Goal: Task Accomplishment & Management: Use online tool/utility

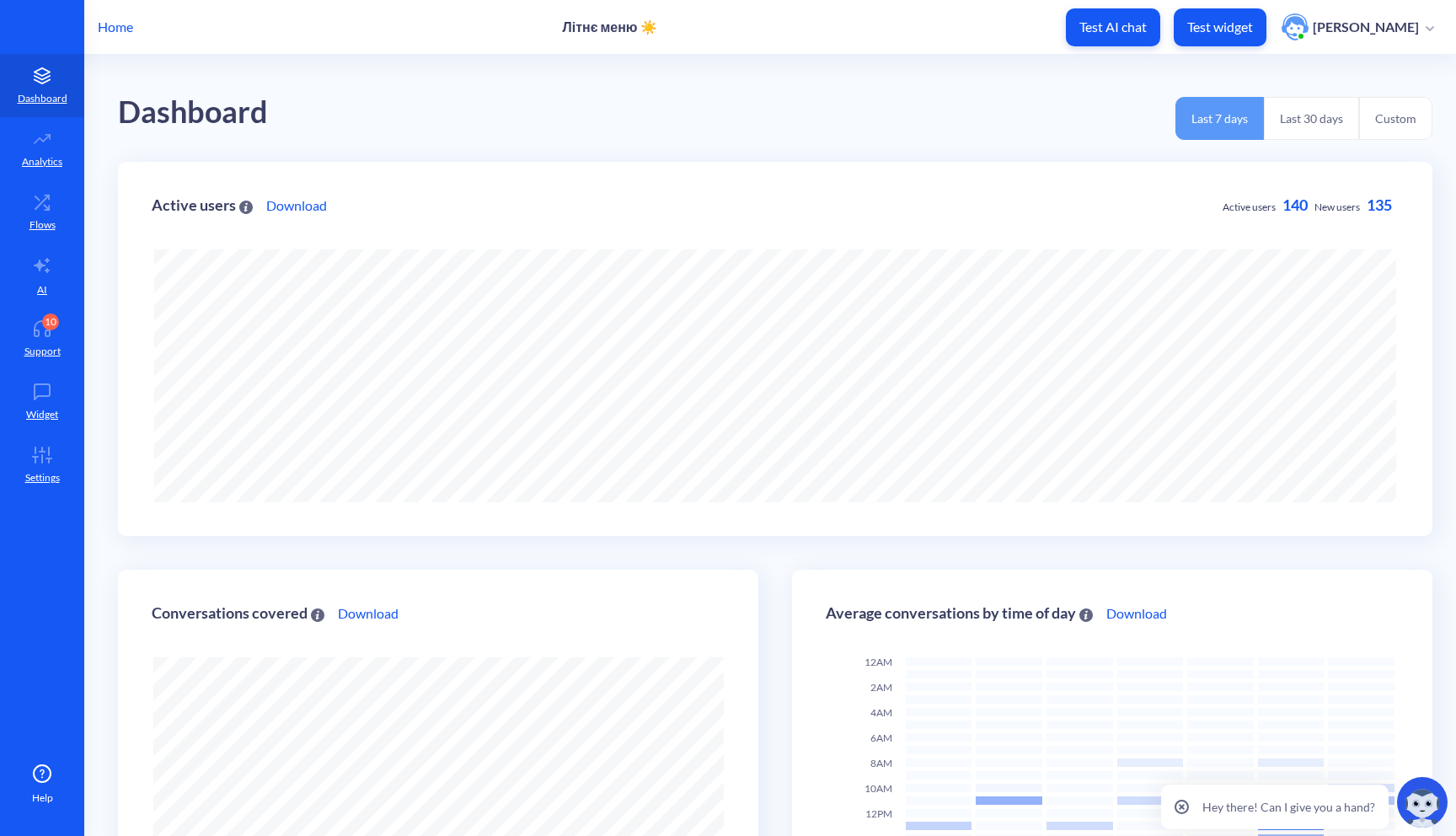
scroll to position [836, 1456]
click at [114, 29] on p "Home" at bounding box center [115, 27] width 35 height 21
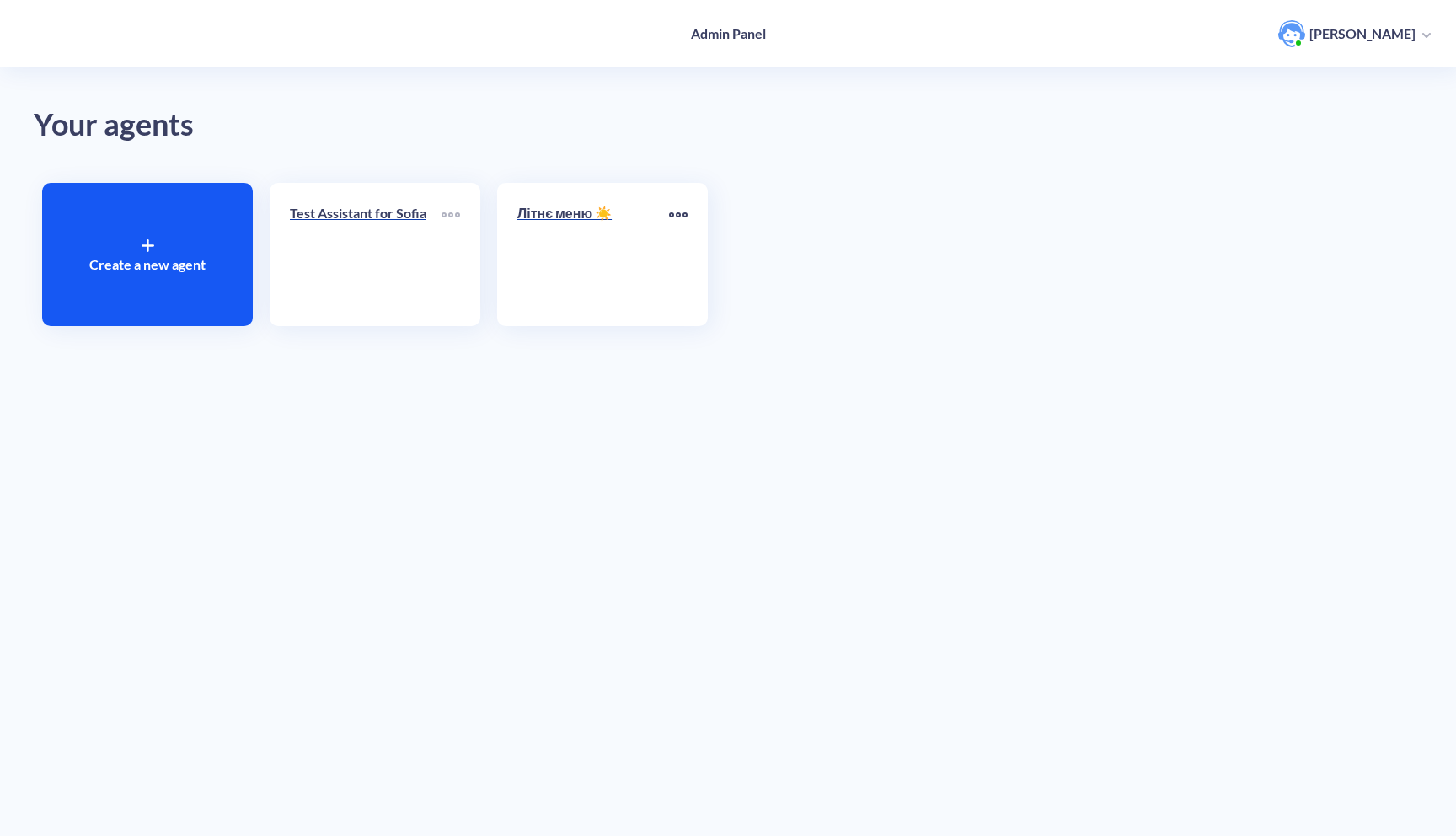
click at [678, 216] on icon at bounding box center [678, 215] width 4 height 4
click at [637, 268] on div "Clone" at bounding box center [627, 268] width 122 height 26
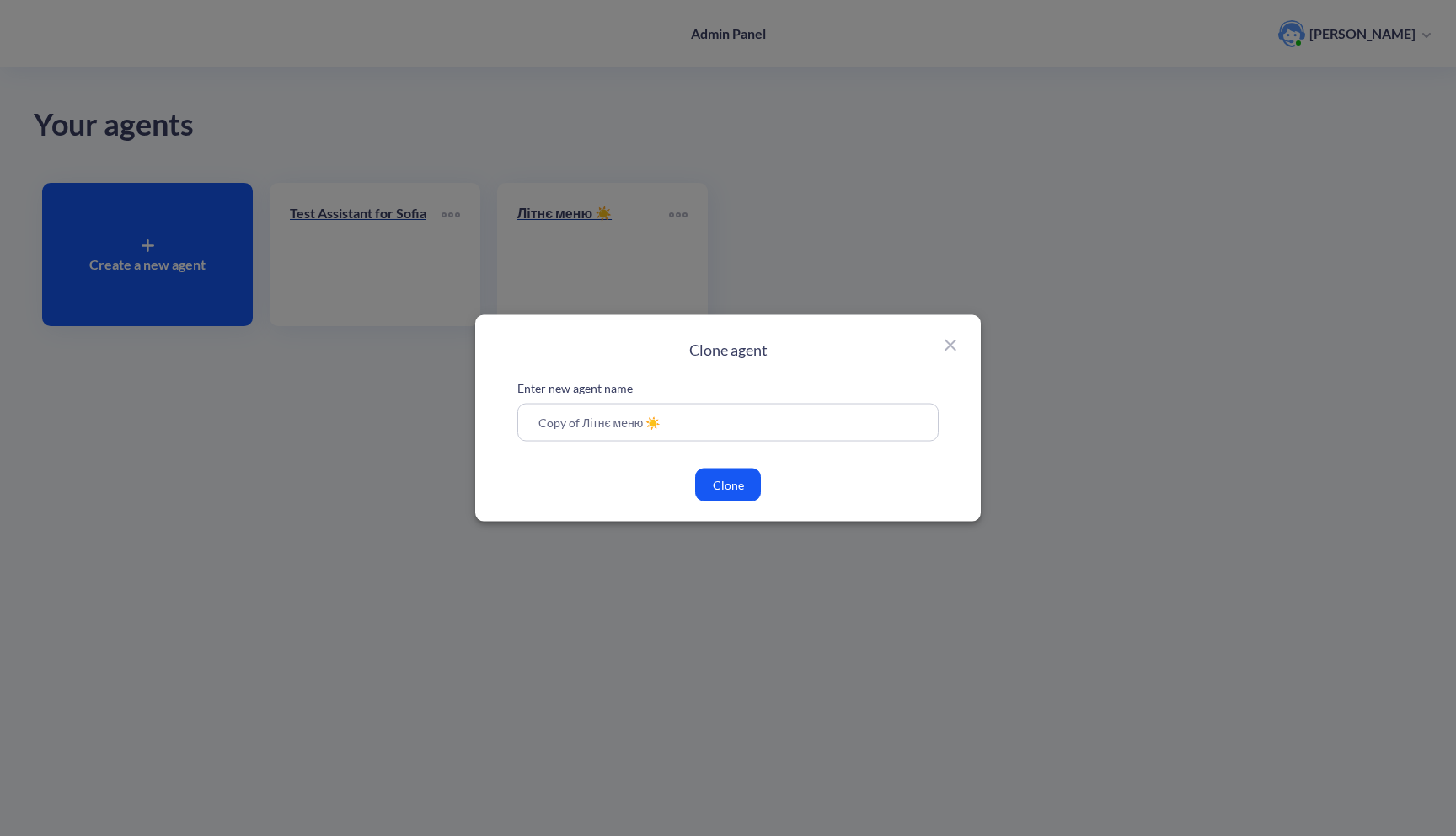
click at [694, 434] on input "Copy of Літнє меню ☀️" at bounding box center [728, 422] width 422 height 38
drag, startPoint x: 567, startPoint y: 421, endPoint x: 520, endPoint y: 421, distance: 47.0
click at [524, 421] on input "Copy of Літнє меню ☀️" at bounding box center [728, 422] width 422 height 38
click at [670, 420] on input "Copy of Літнє меню ☀️" at bounding box center [728, 422] width 422 height 38
click at [729, 492] on button "Clone" at bounding box center [728, 484] width 65 height 33
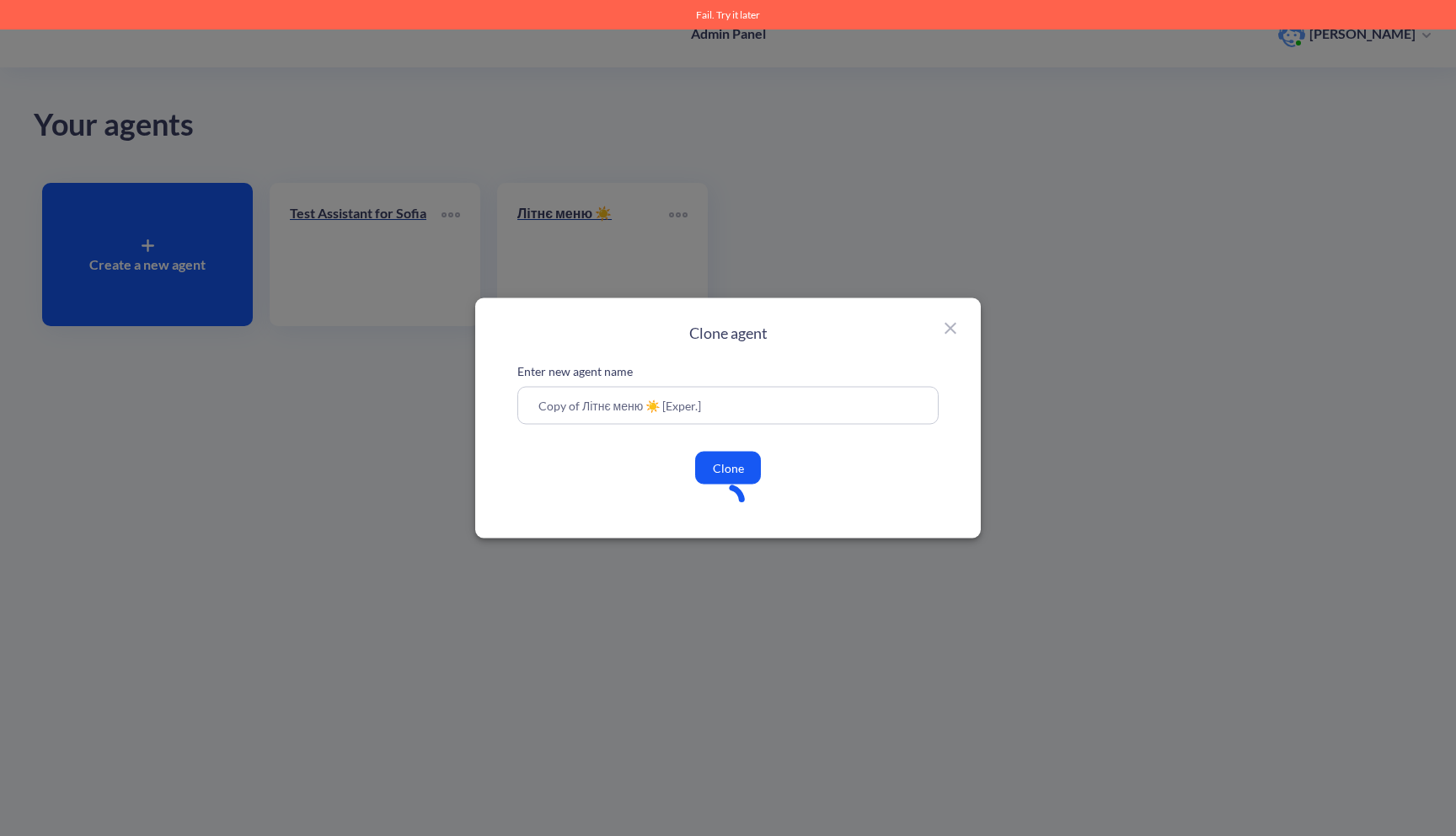
click at [715, 417] on input "Copy of Літнє меню ☀️ [Exper.]" at bounding box center [728, 405] width 422 height 38
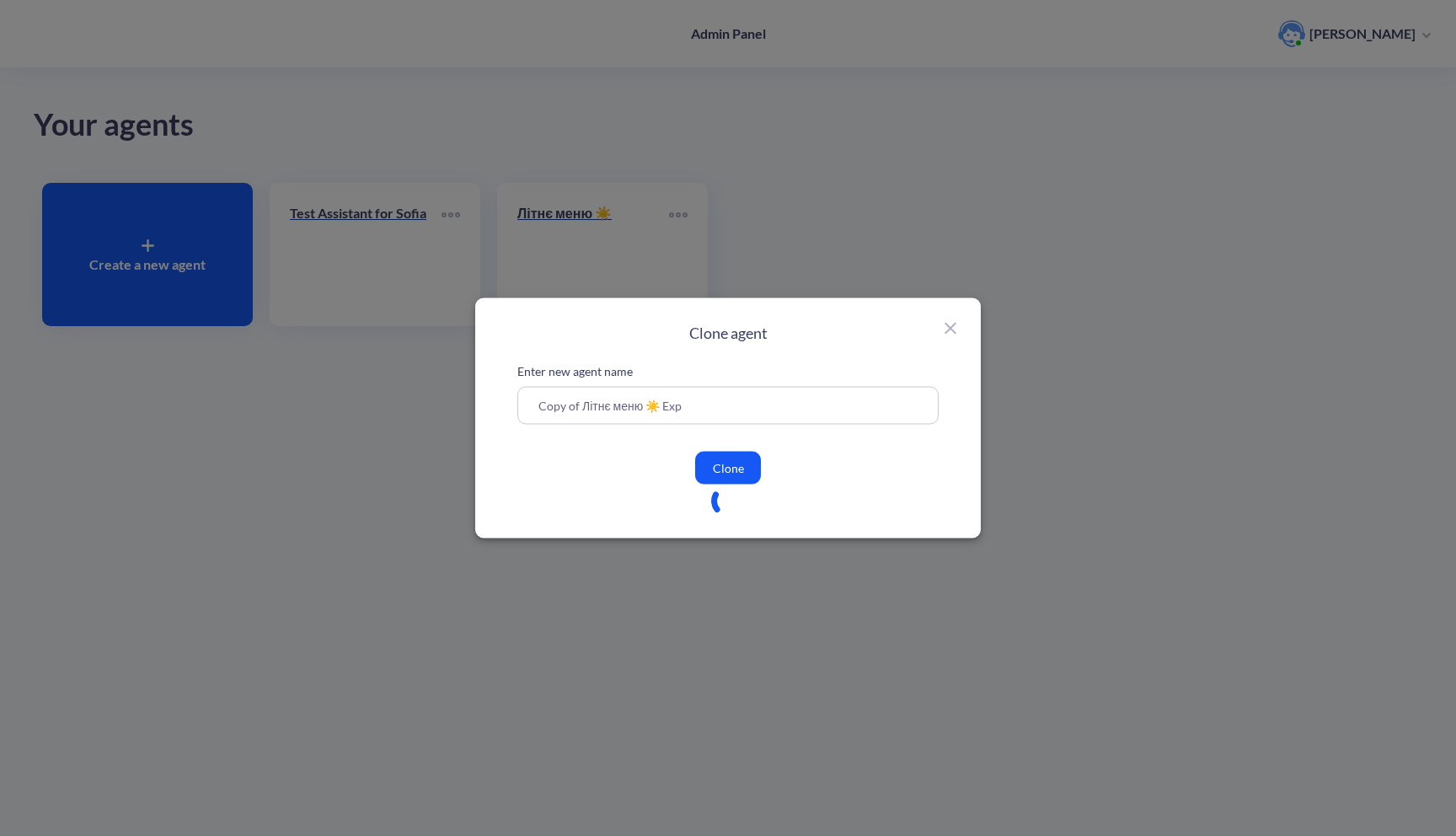
type input "Copy of Літнє меню ☀️ Exp"
click at [721, 462] on button "Clone" at bounding box center [728, 467] width 65 height 33
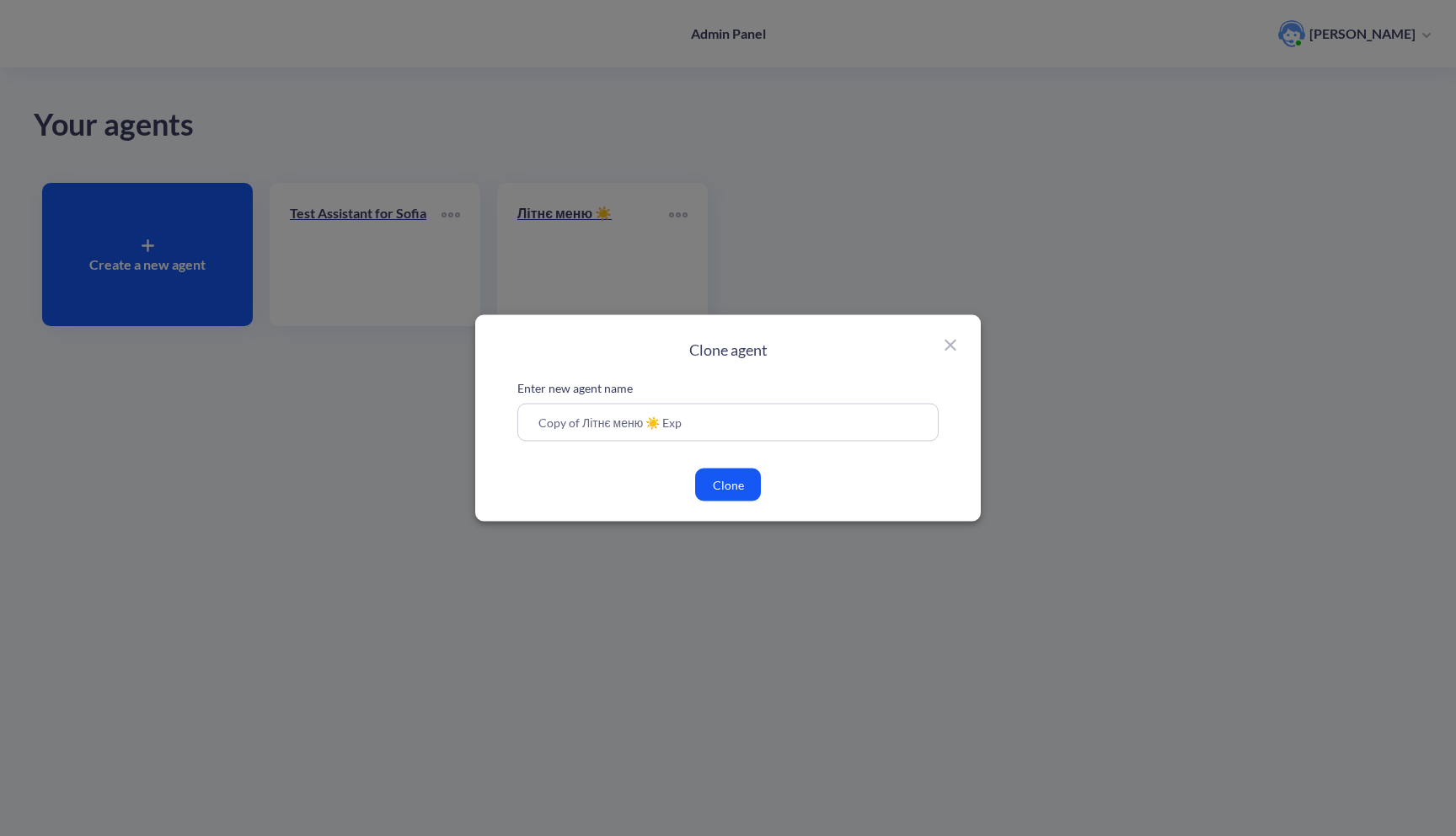
click at [723, 494] on button "Clone" at bounding box center [728, 484] width 65 height 33
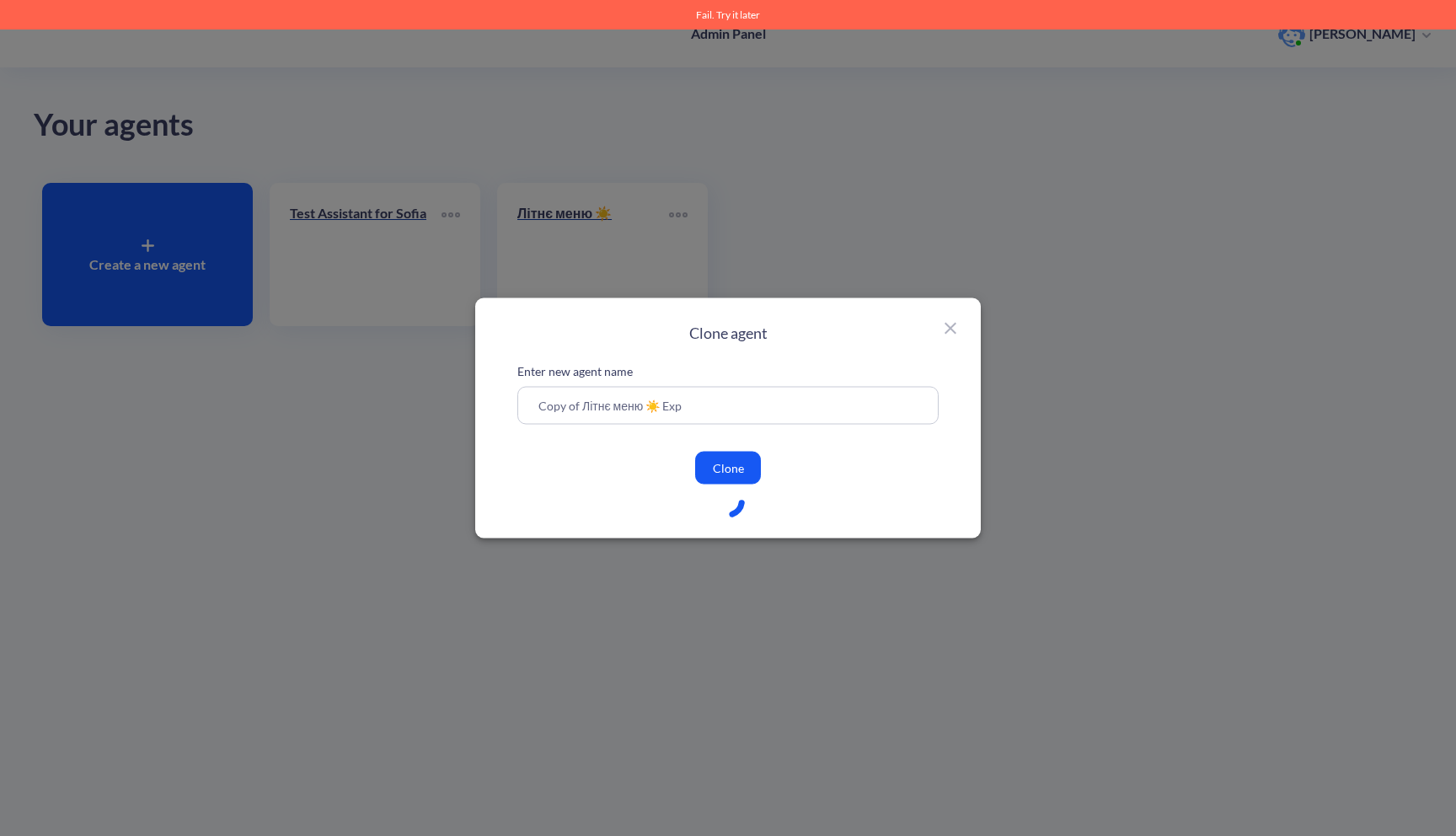
click at [948, 327] on icon at bounding box center [950, 328] width 12 height 12
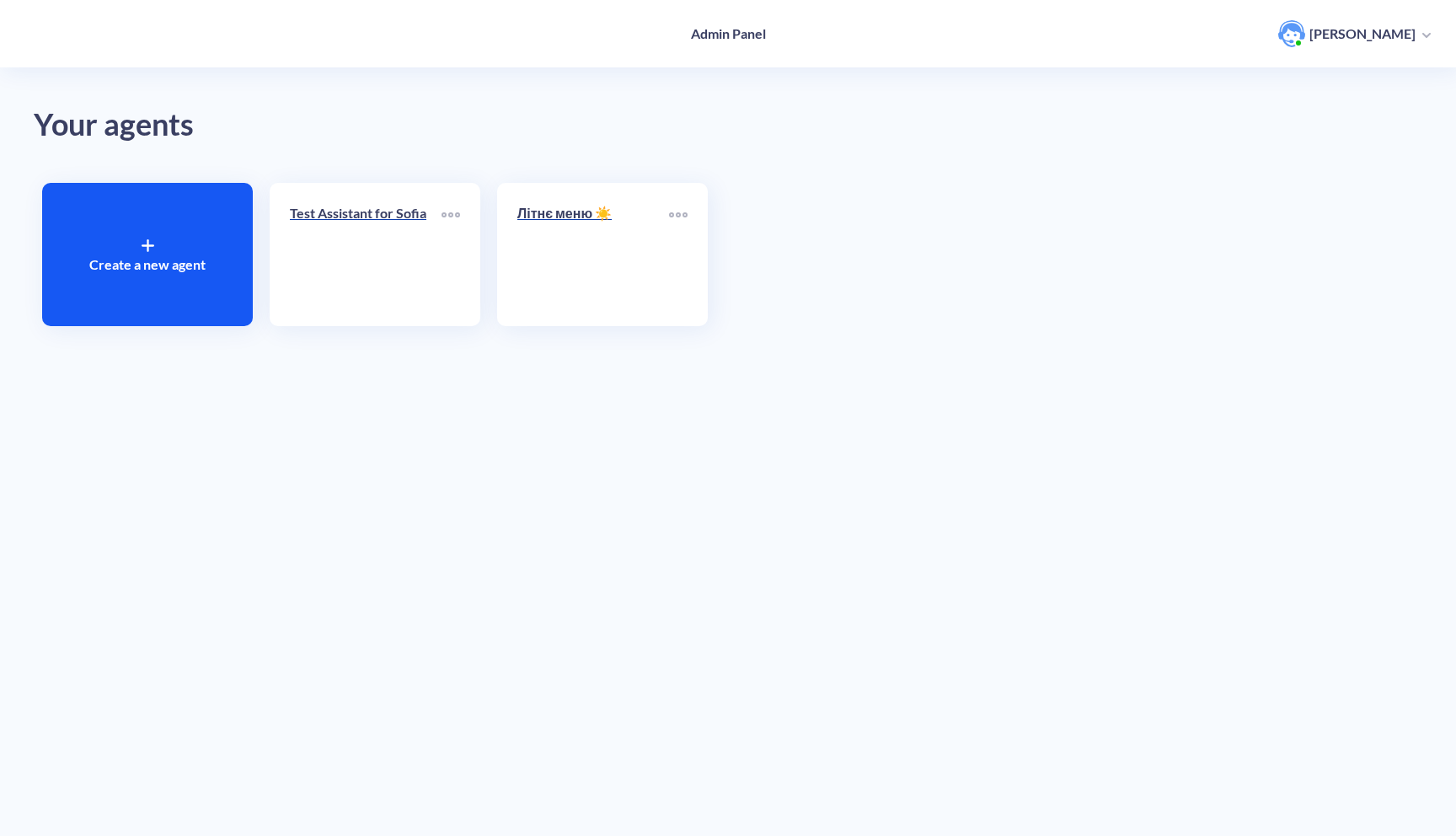
click at [799, 412] on div "Your agents Create a new agent Test Assistant for Sofia Літнє меню ☀️" at bounding box center [728, 418] width 1456 height 836
click at [350, 277] on link "Test Assistant for Sofia" at bounding box center [365, 254] width 152 height 103
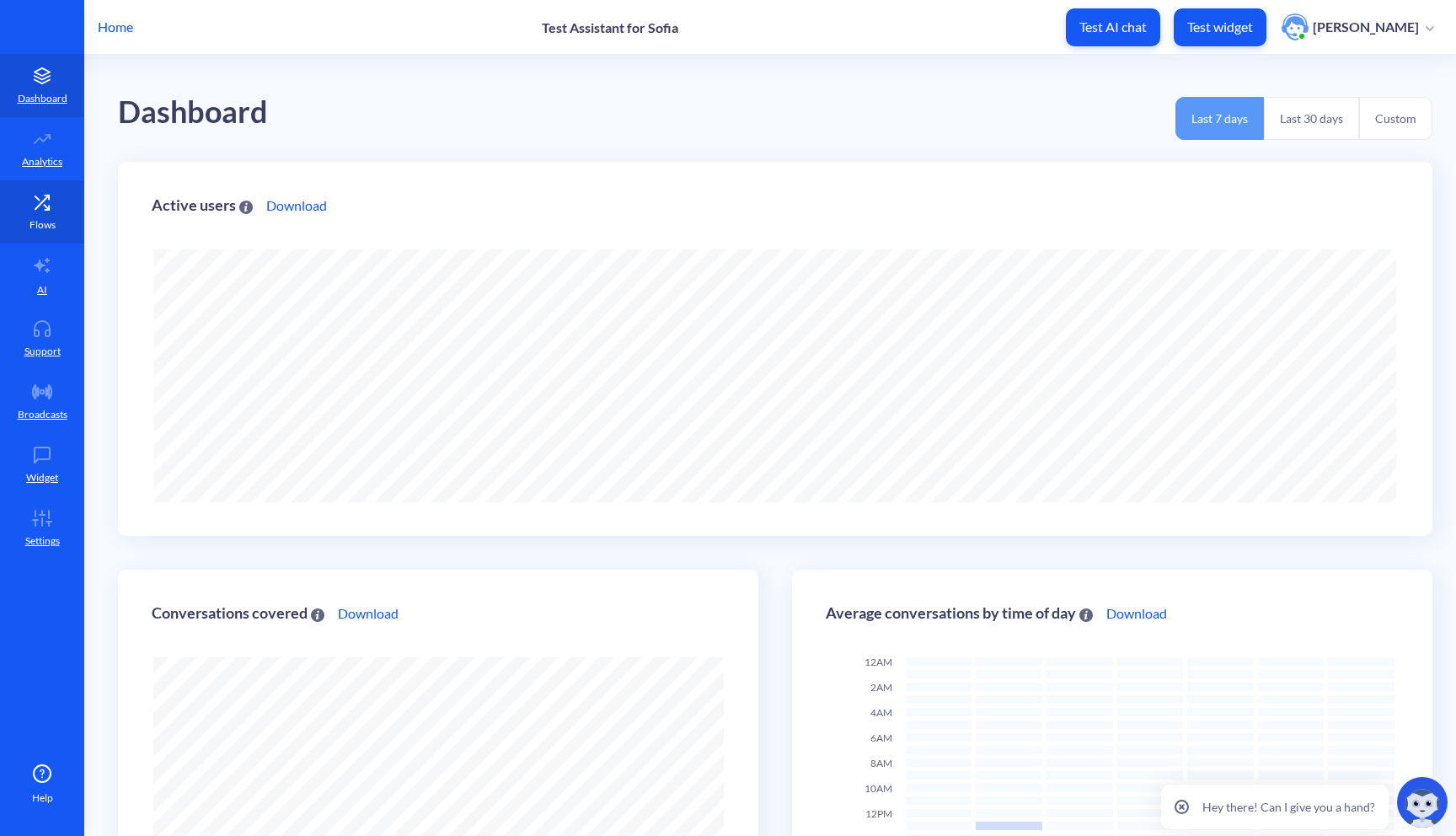
click at [57, 222] on link "Flows" at bounding box center [42, 212] width 84 height 63
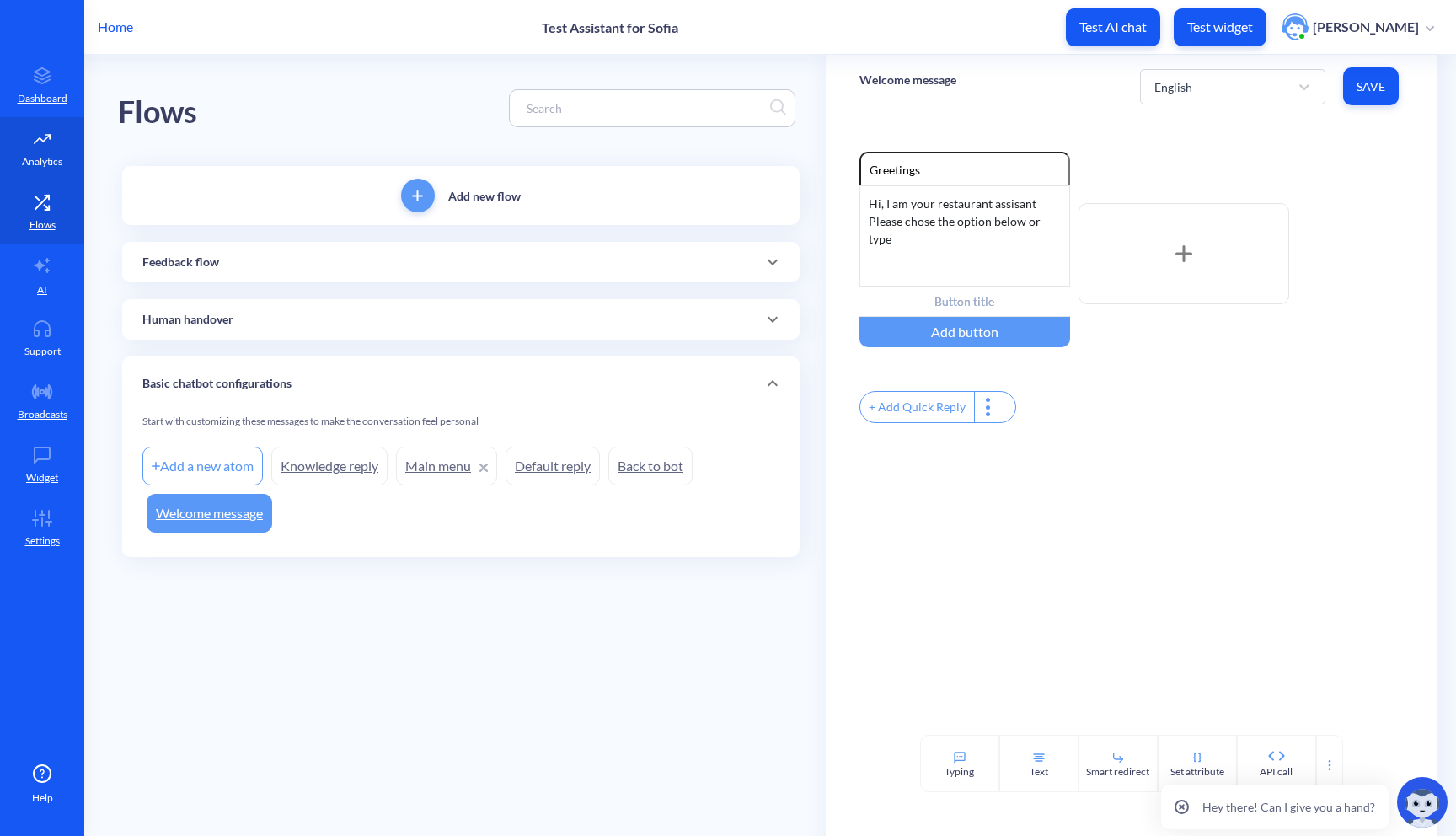
click at [53, 154] on p "Analytics" at bounding box center [41, 161] width 40 height 15
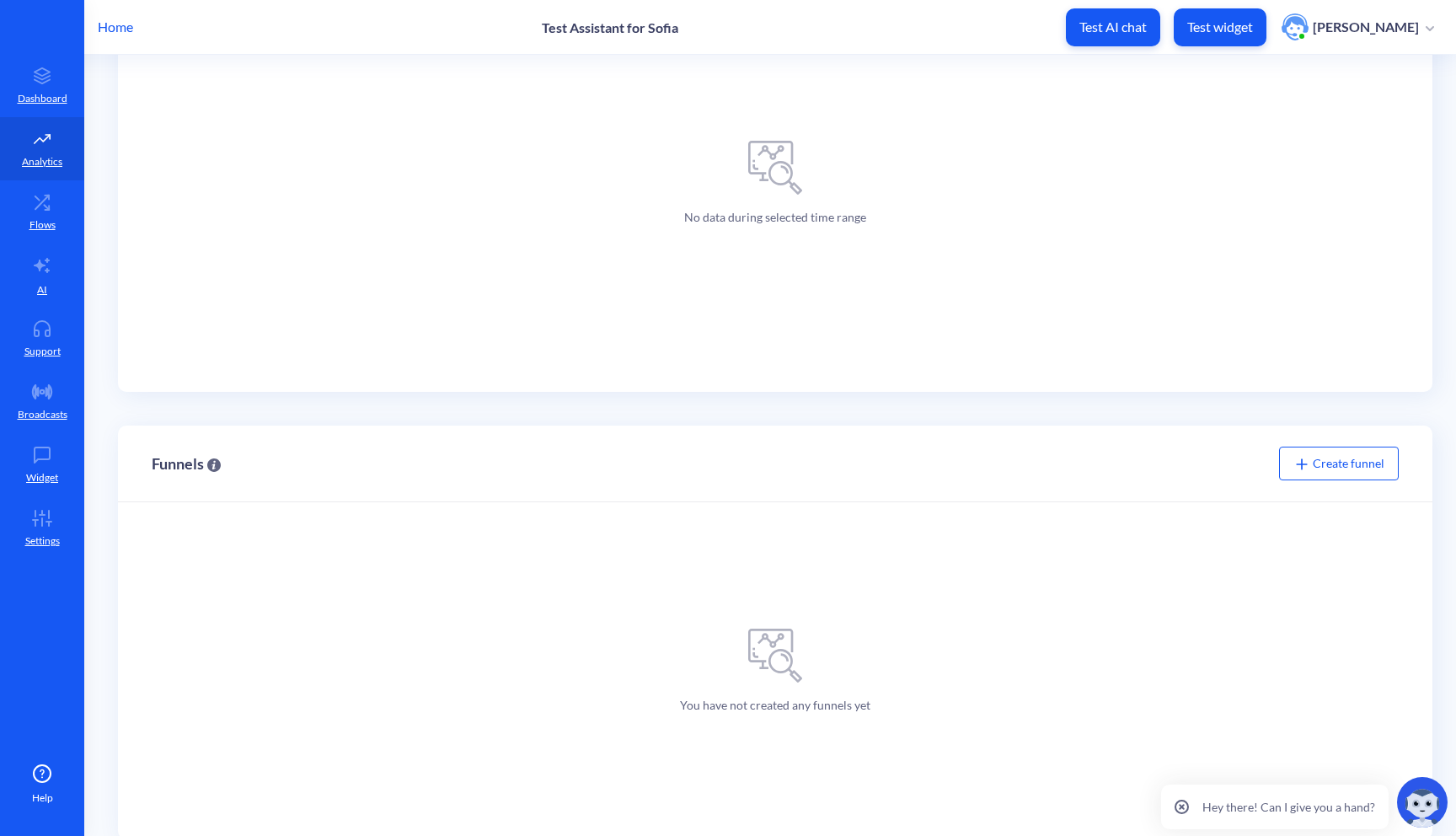
scroll to position [325, 0]
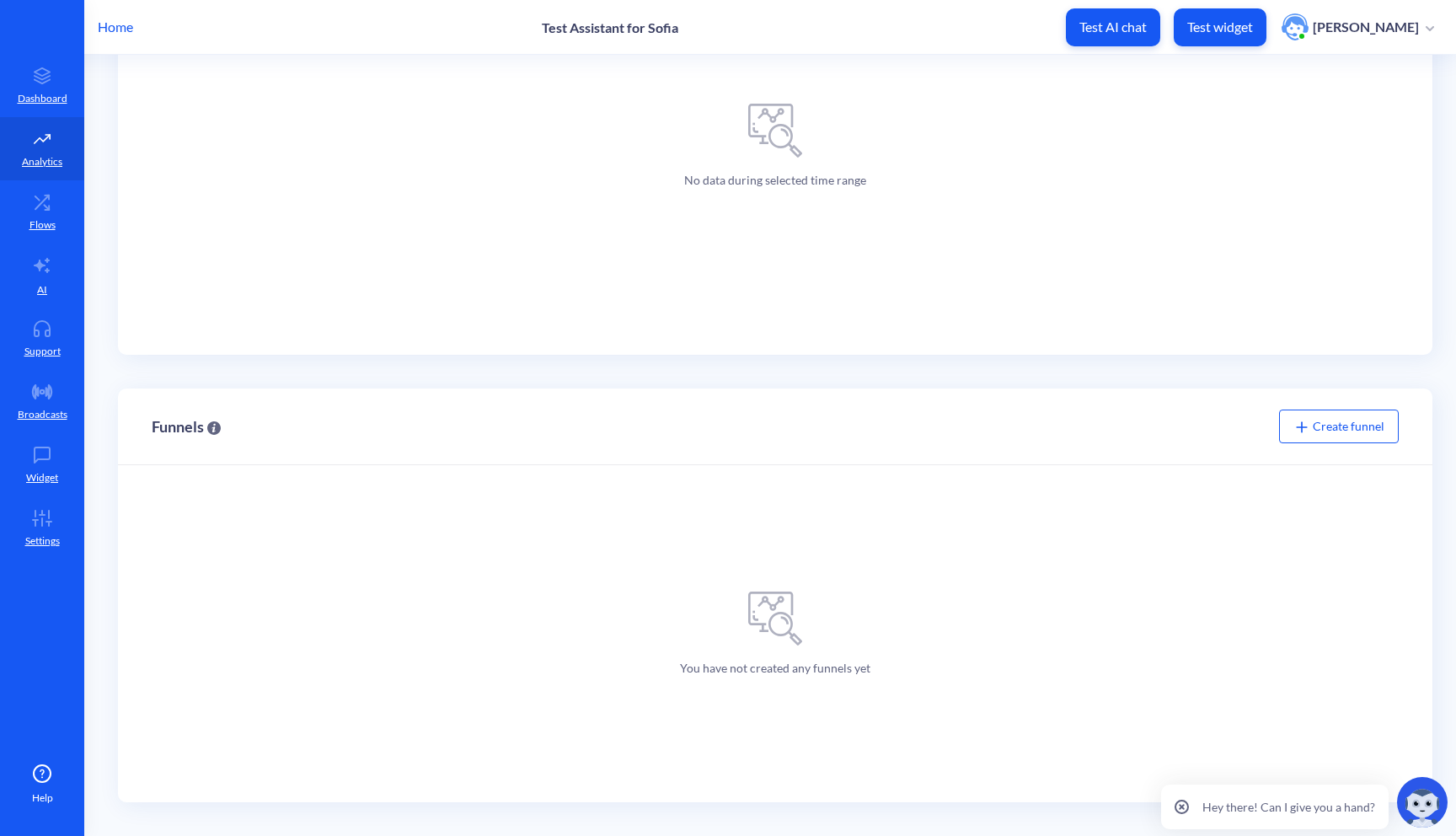
click at [1342, 430] on span "Create funnel" at bounding box center [1338, 426] width 91 height 14
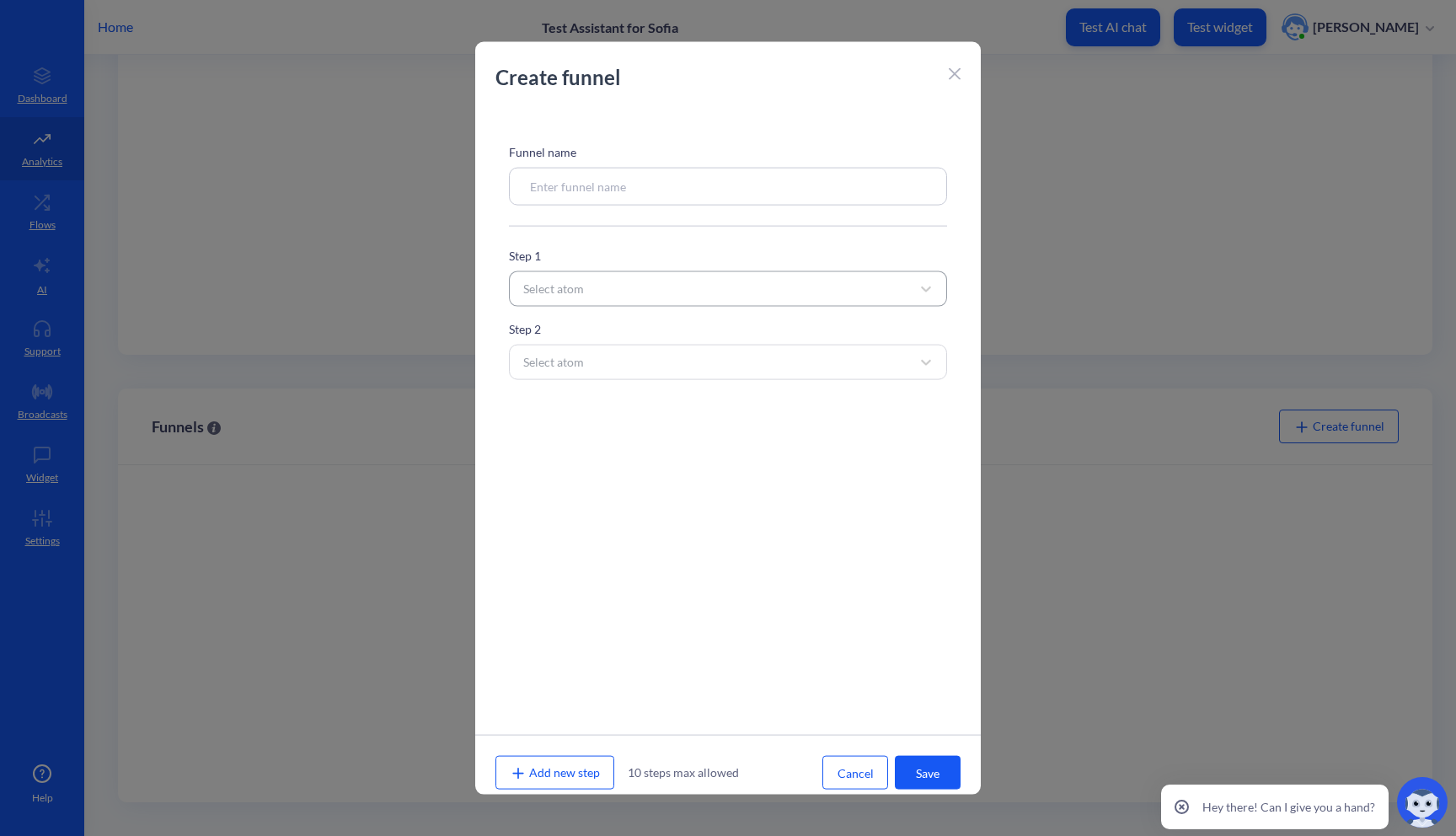
click at [719, 285] on div "Select atom" at bounding box center [712, 289] width 396 height 30
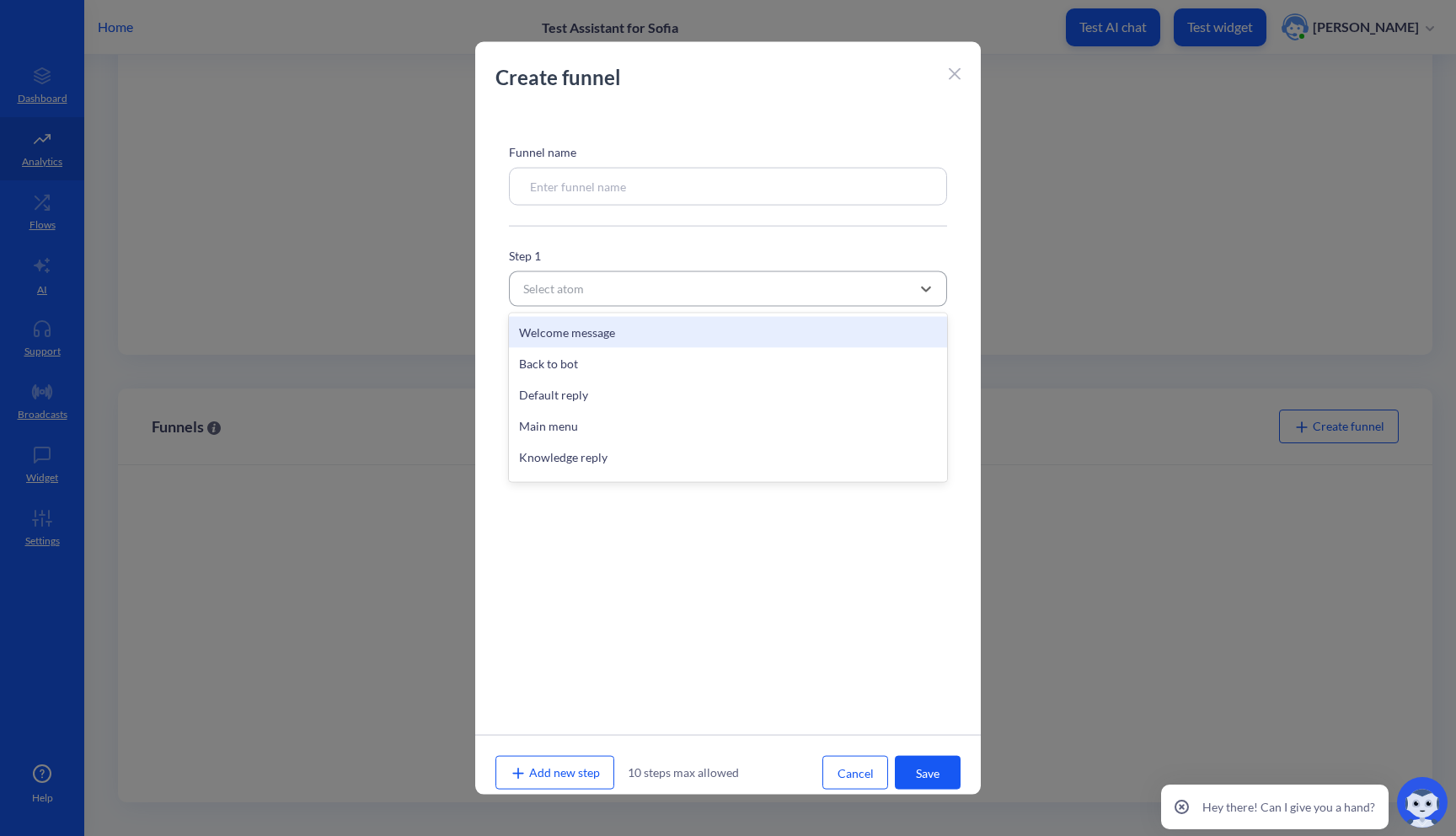
click at [719, 285] on div "Select atom" at bounding box center [712, 289] width 396 height 30
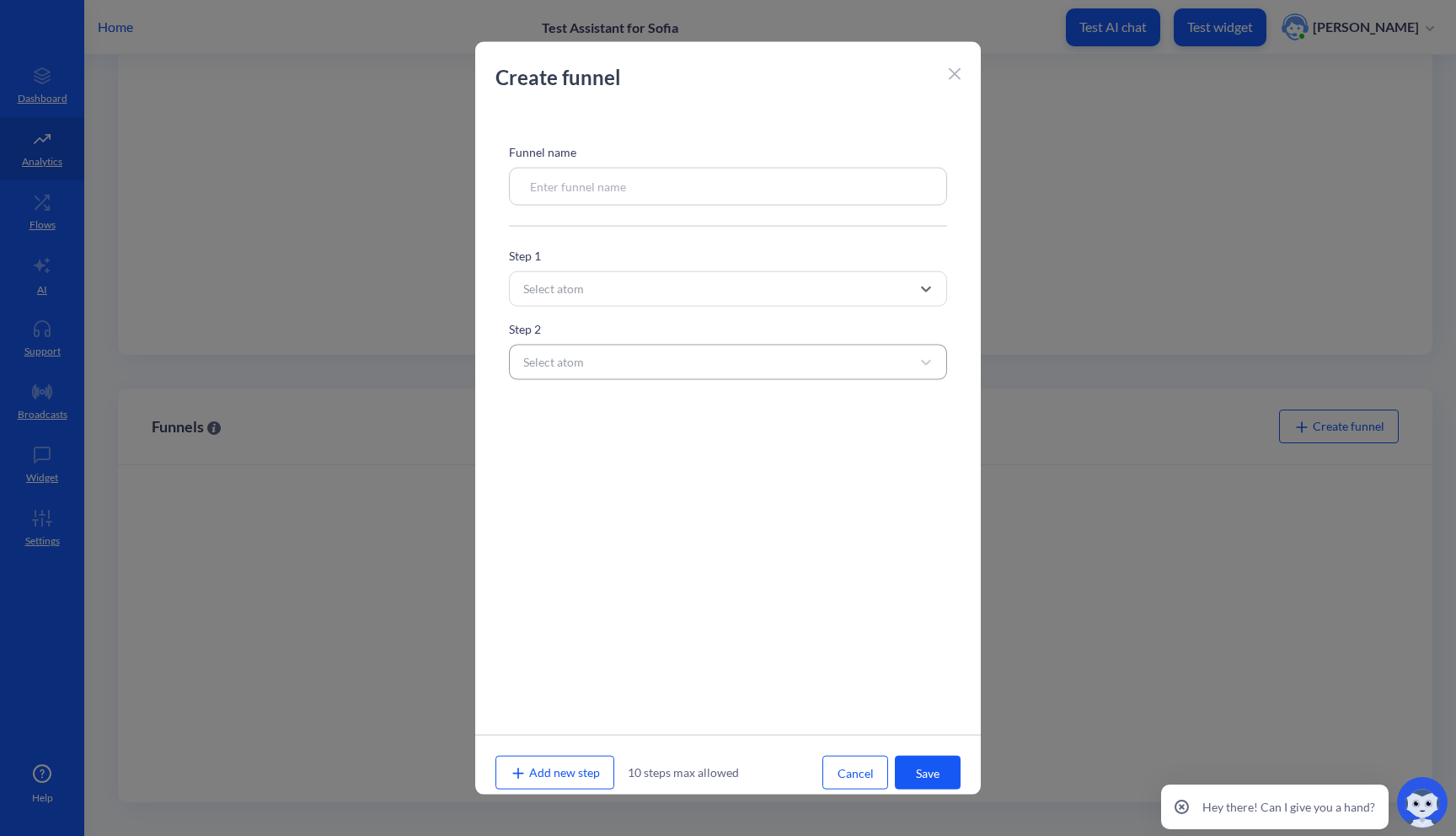
click at [687, 361] on div "Select atom" at bounding box center [712, 362] width 396 height 30
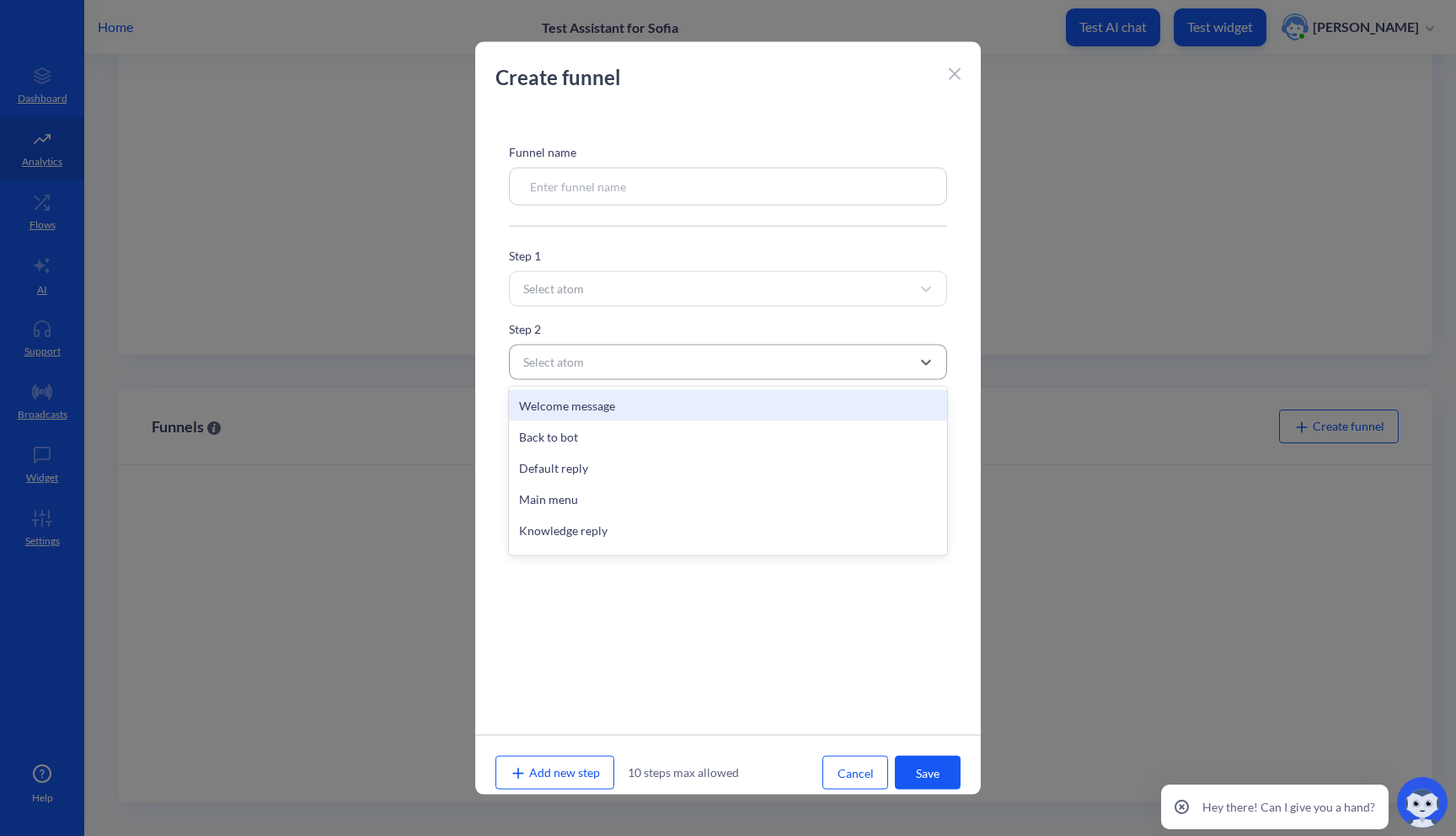
click at [687, 361] on div "Select atom" at bounding box center [712, 362] width 396 height 30
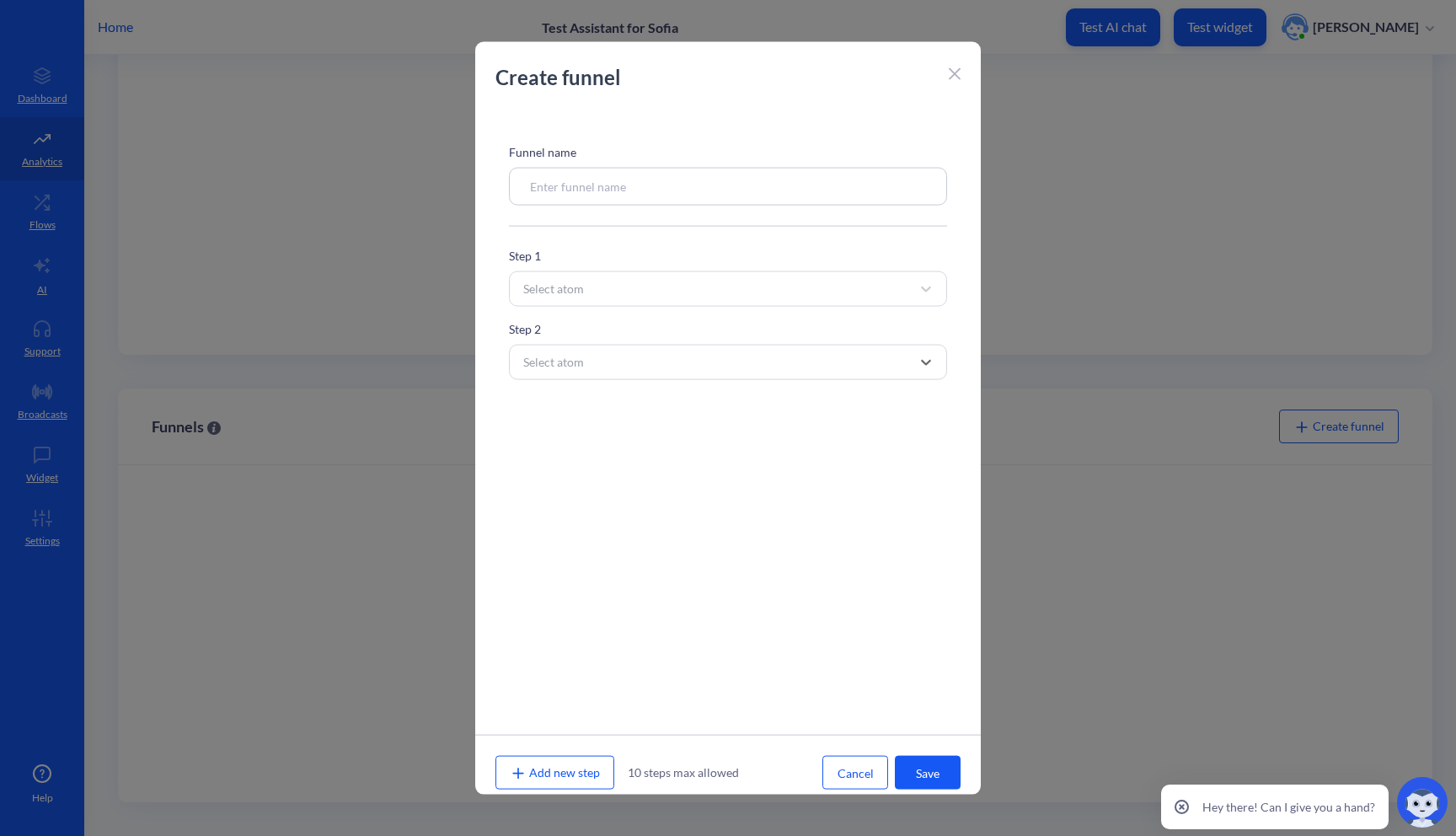
click at [857, 780] on button "Cancel" at bounding box center [855, 773] width 65 height 34
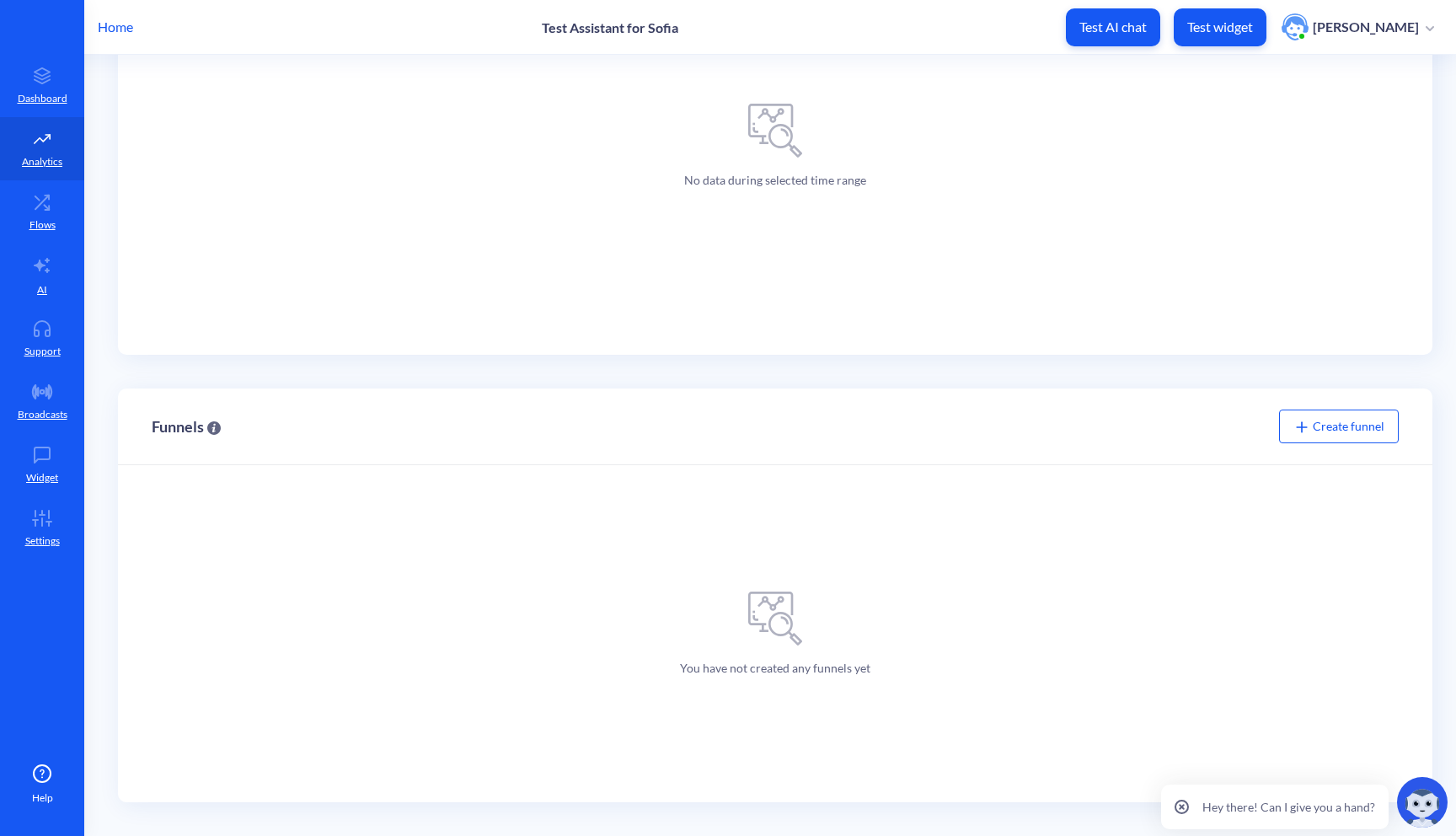
scroll to position [0, 0]
